Goal: Transaction & Acquisition: Purchase product/service

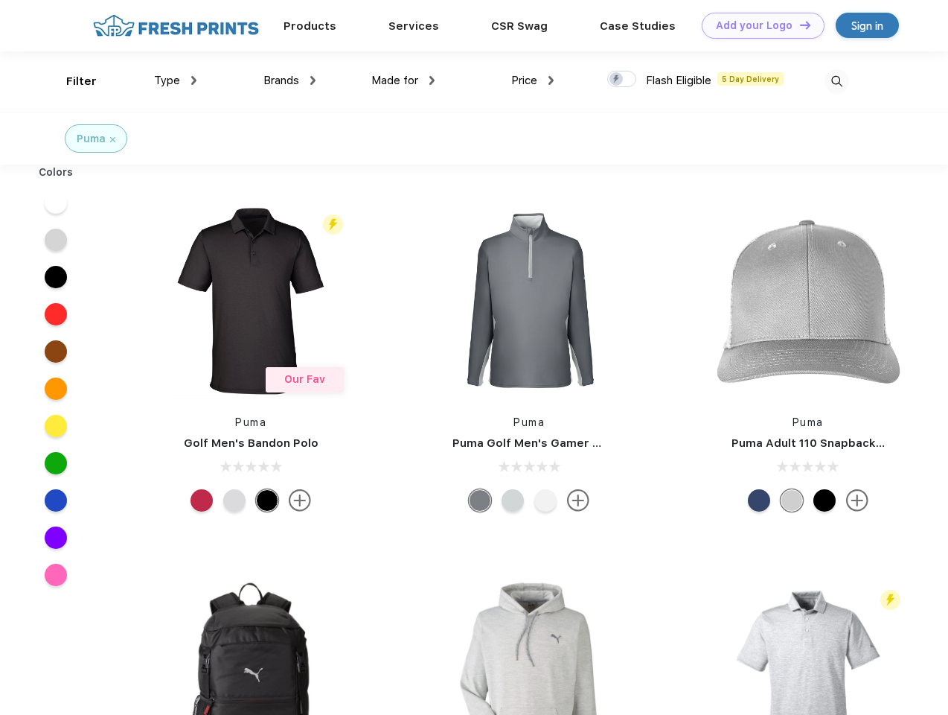
click at [758, 25] on link "Add your Logo Design Tool" at bounding box center [763, 26] width 123 height 26
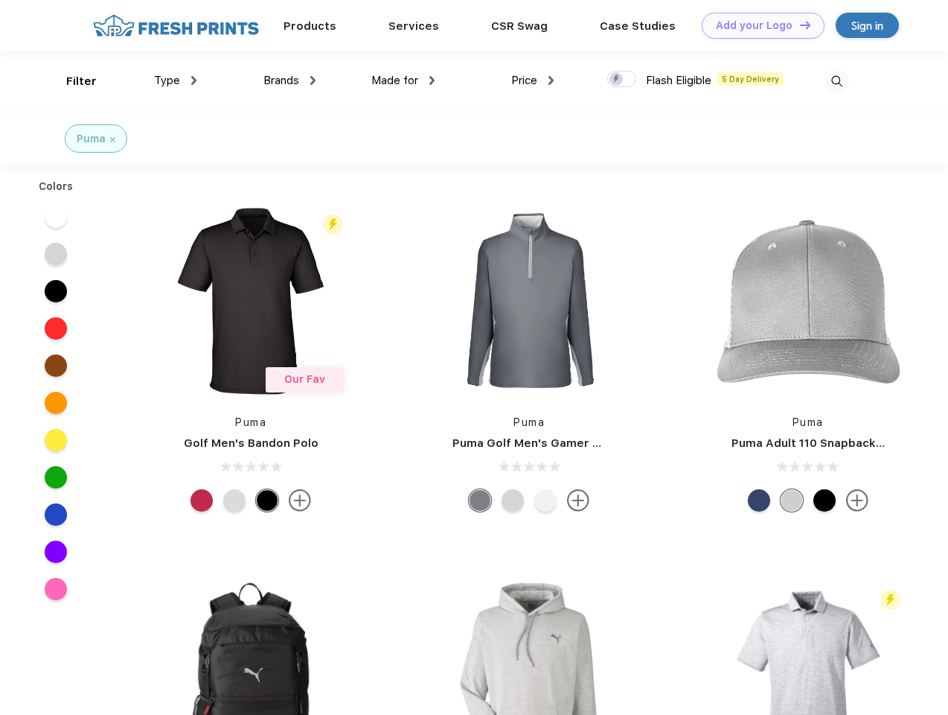
click at [0, 0] on div "Design Tool" at bounding box center [0, 0] width 0 height 0
click at [799, 25] on link "Add your Logo Design Tool" at bounding box center [763, 26] width 123 height 26
click at [71, 81] on div "Filter" at bounding box center [81, 81] width 31 height 17
click at [176, 80] on span "Type" at bounding box center [167, 80] width 26 height 13
click at [290, 80] on span "Brands" at bounding box center [282, 80] width 36 height 13
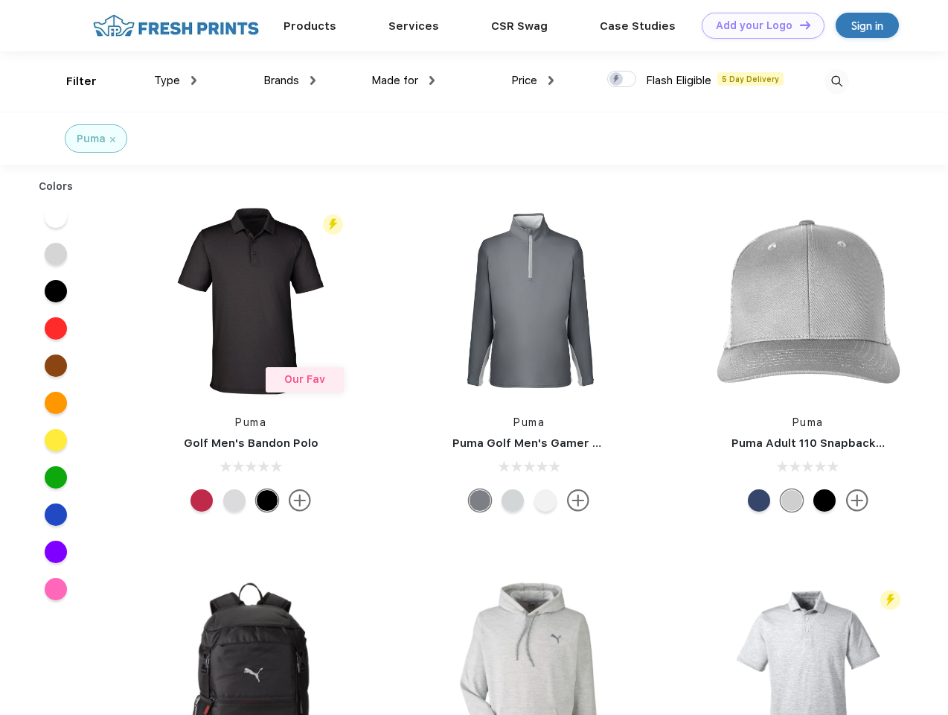
click at [403, 80] on span "Made for" at bounding box center [394, 80] width 47 height 13
click at [533, 80] on span "Price" at bounding box center [524, 80] width 26 height 13
click at [622, 80] on div at bounding box center [621, 79] width 29 height 16
click at [617, 80] on input "checkbox" at bounding box center [612, 75] width 10 height 10
click at [837, 81] on img at bounding box center [837, 81] width 25 height 25
